Goal: Transaction & Acquisition: Obtain resource

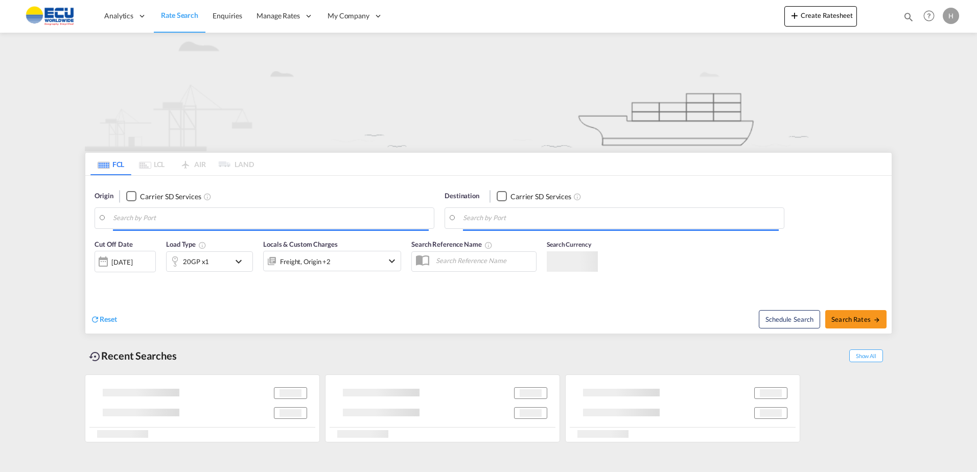
type input "[GEOGRAPHIC_DATA], [GEOGRAPHIC_DATA]"
type input "San Antonio, CLSAI"
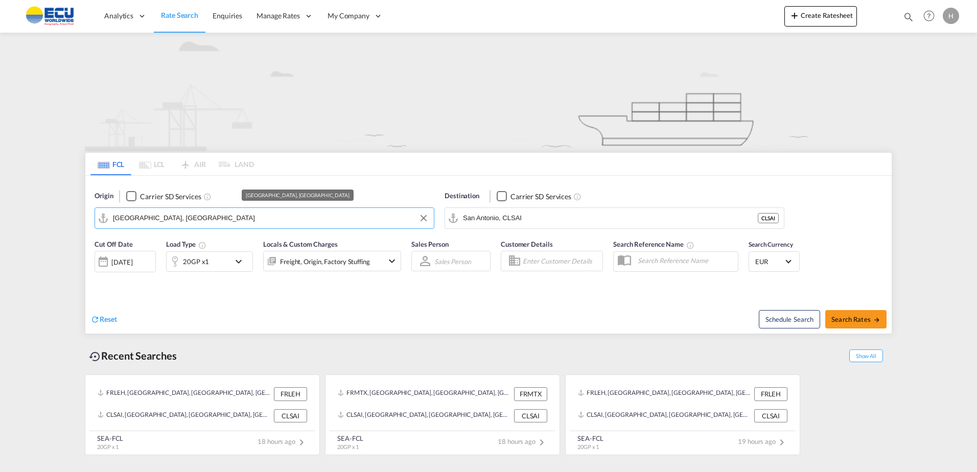
click at [323, 216] on input "[GEOGRAPHIC_DATA], [GEOGRAPHIC_DATA]" at bounding box center [271, 218] width 316 height 15
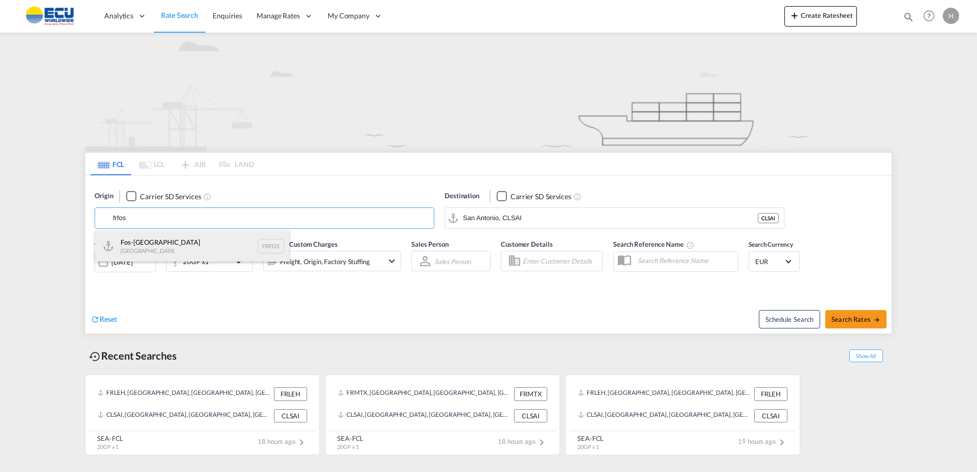
click at [221, 243] on div "Fos-sur-Mer [GEOGRAPHIC_DATA] FRFOS" at bounding box center [192, 246] width 194 height 31
type input "Fos-[GEOGRAPHIC_DATA], [GEOGRAPHIC_DATA]"
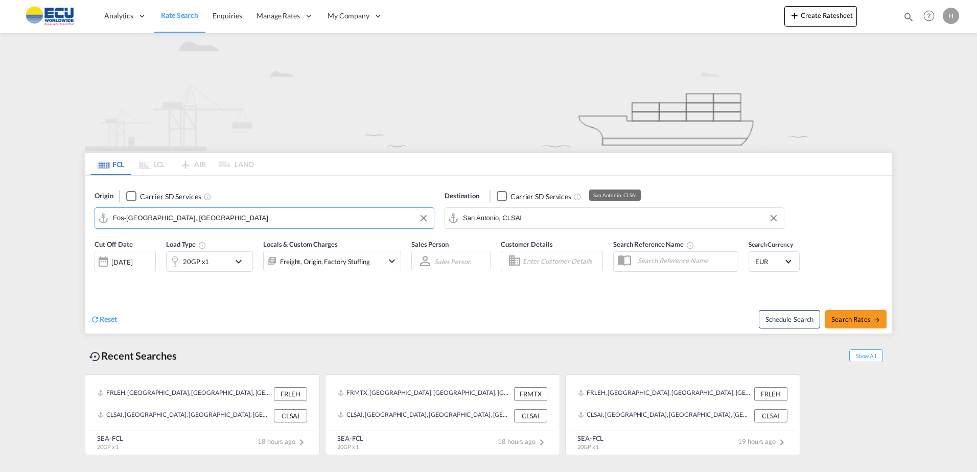
click at [557, 221] on input "San Antonio, CLSAI" at bounding box center [621, 218] width 316 height 15
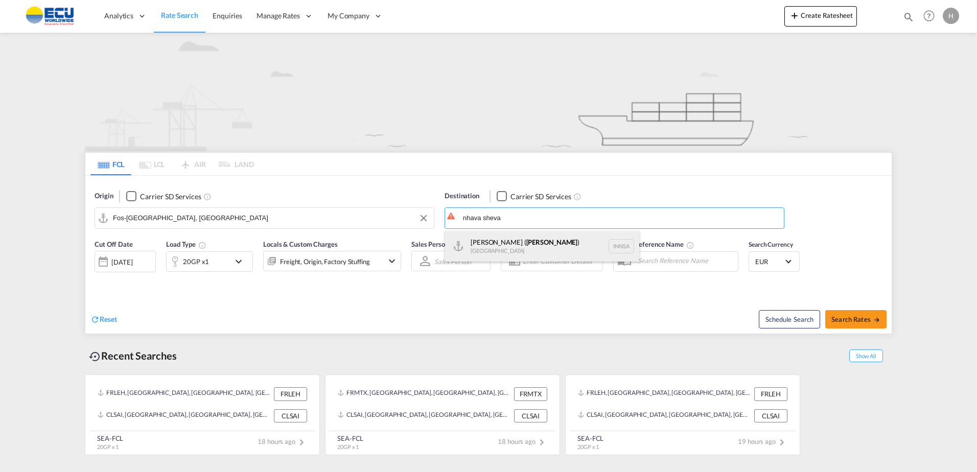
click at [514, 239] on div "[PERSON_NAME] ( [GEOGRAPHIC_DATA] ) [GEOGRAPHIC_DATA] [GEOGRAPHIC_DATA]" at bounding box center [542, 246] width 194 height 31
type input "[PERSON_NAME] ([PERSON_NAME]), [GEOGRAPHIC_DATA]"
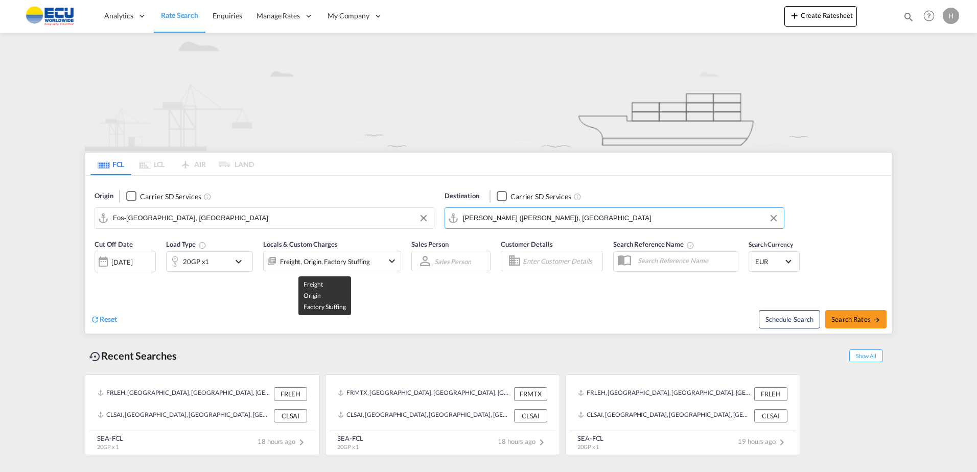
click at [328, 263] on div "Freight, Origin, Factory Stuffing" at bounding box center [325, 262] width 90 height 14
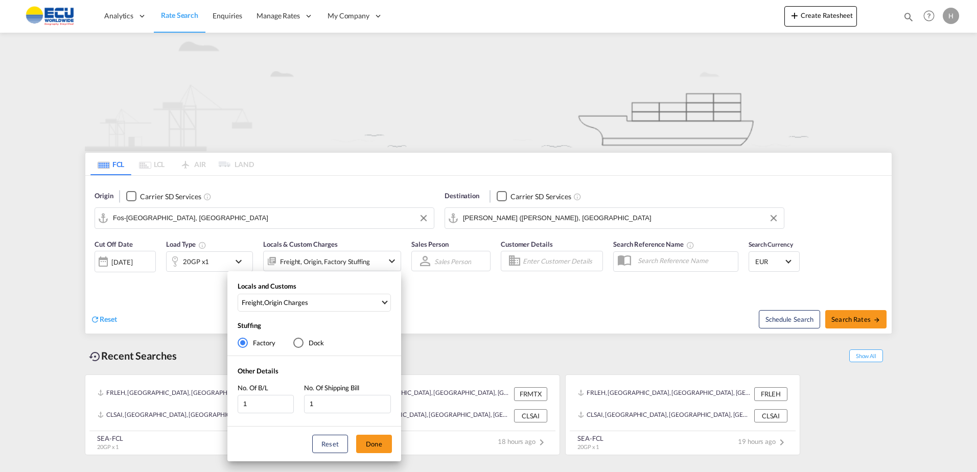
click at [435, 292] on div "Locals and Customs Freight , Origin Charges Clear All Select All Freight Origin…" at bounding box center [488, 236] width 977 height 472
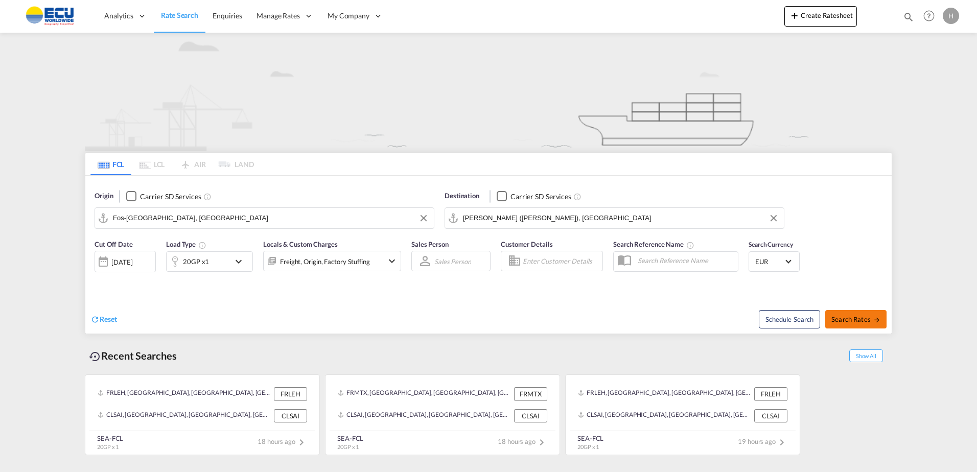
click at [871, 312] on button "Search Rates" at bounding box center [855, 319] width 61 height 18
type input "FRFOS to INNSA / [DATE]"
